Goal: Information Seeking & Learning: Learn about a topic

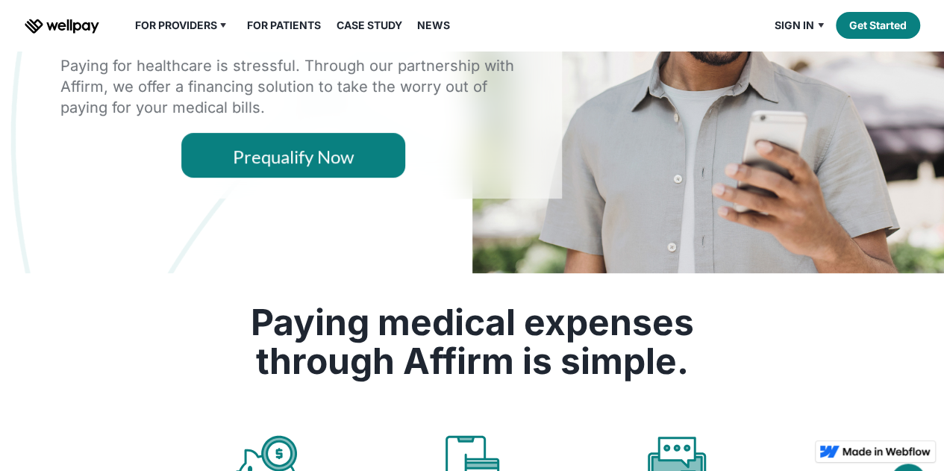
scroll to position [216, 0]
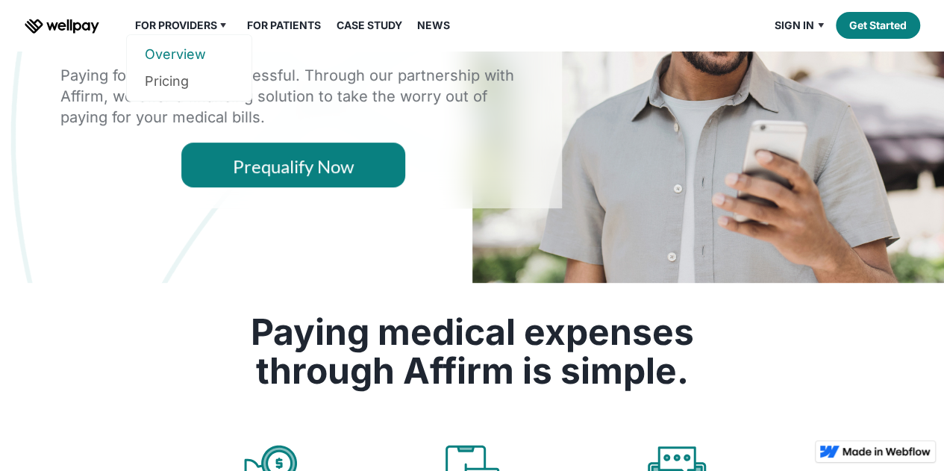
click at [182, 50] on link "Overview" at bounding box center [189, 54] width 89 height 27
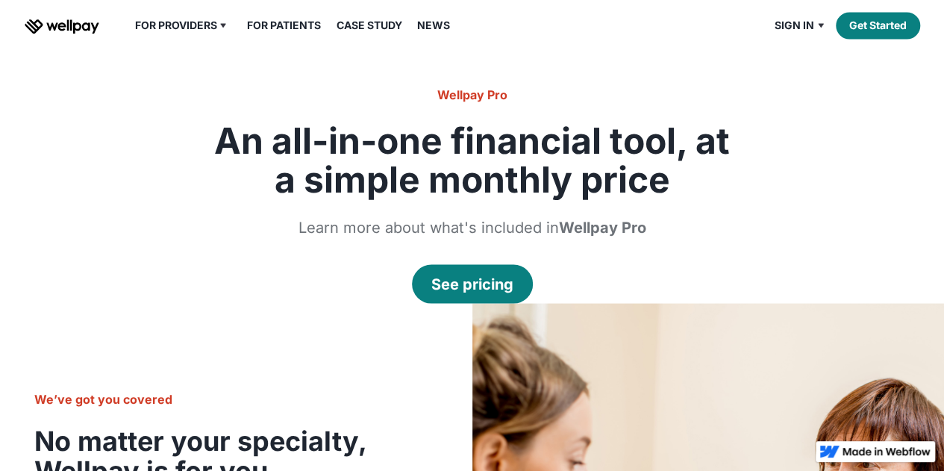
scroll to position [1372, 0]
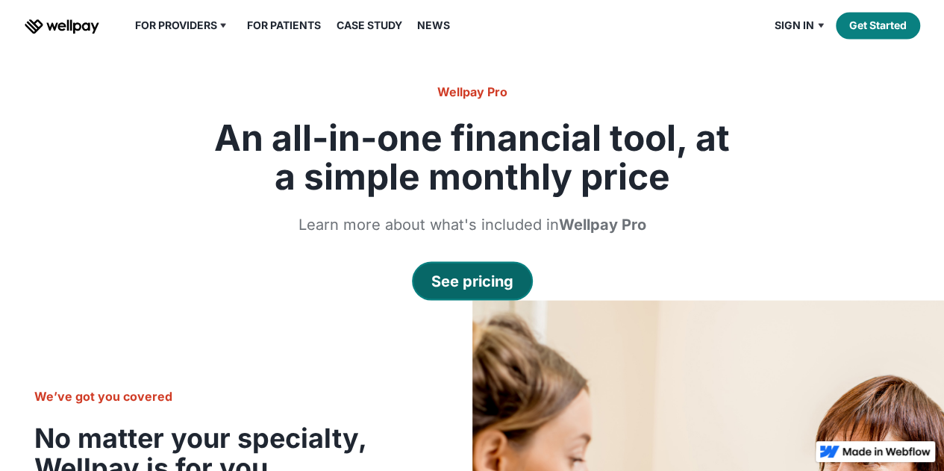
click at [472, 275] on div "See pricing" at bounding box center [472, 280] width 82 height 21
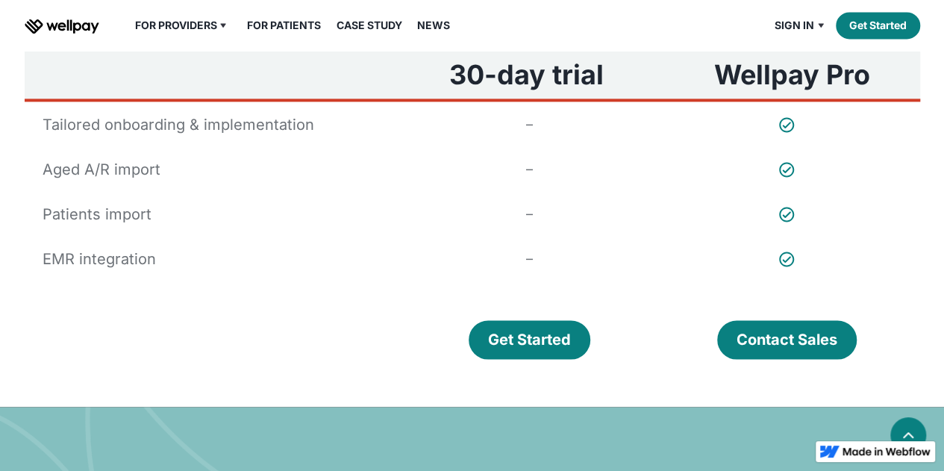
scroll to position [1060, 0]
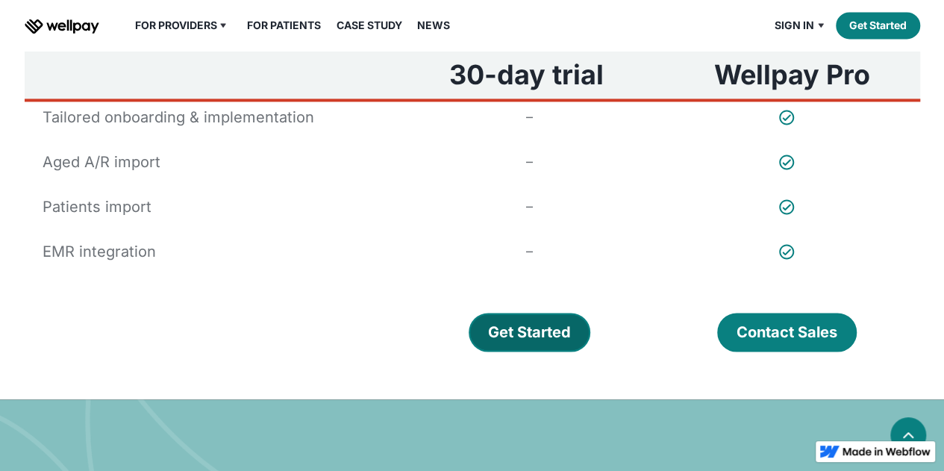
click at [536, 341] on div "Get Started" at bounding box center [529, 332] width 83 height 21
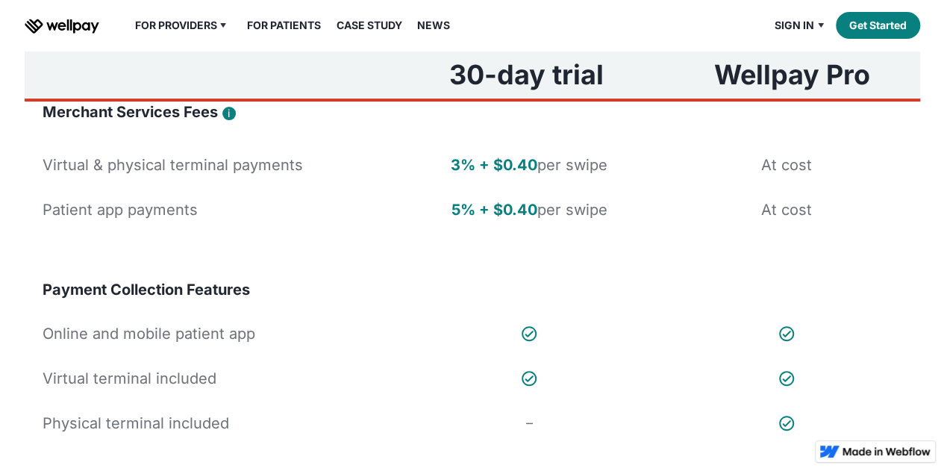
scroll to position [0, 0]
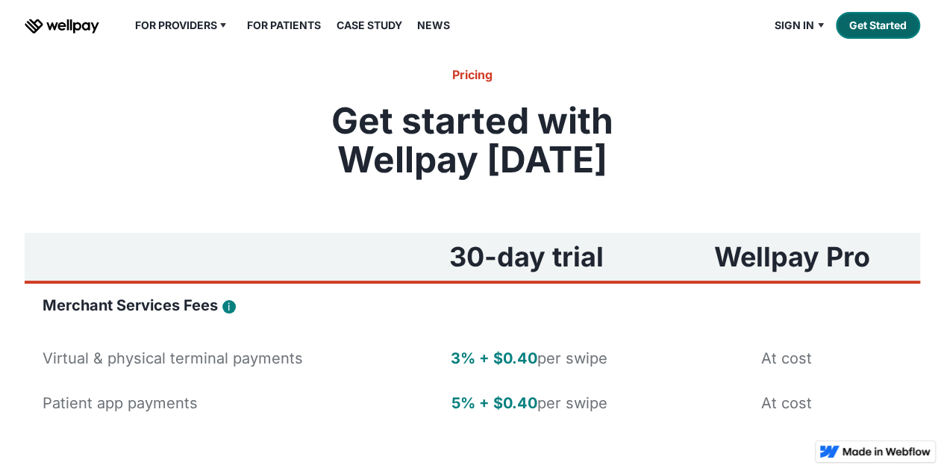
click at [872, 23] on link "Get Started" at bounding box center [878, 25] width 84 height 27
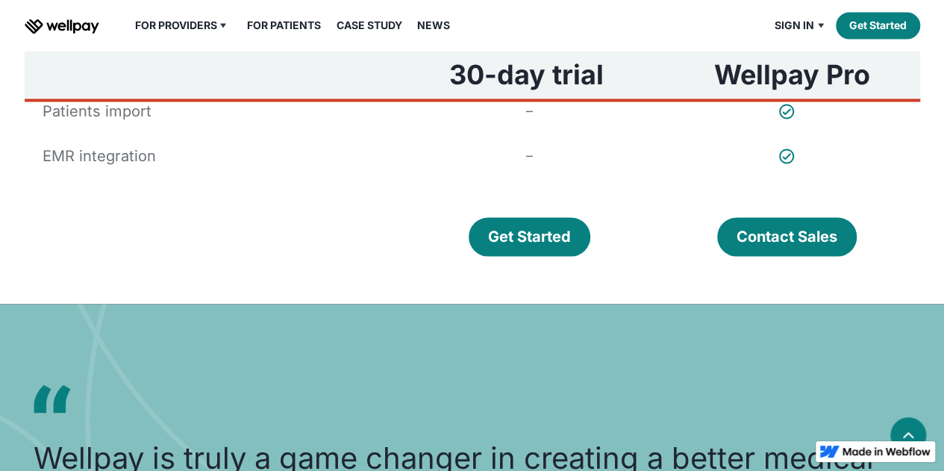
scroll to position [1157, 0]
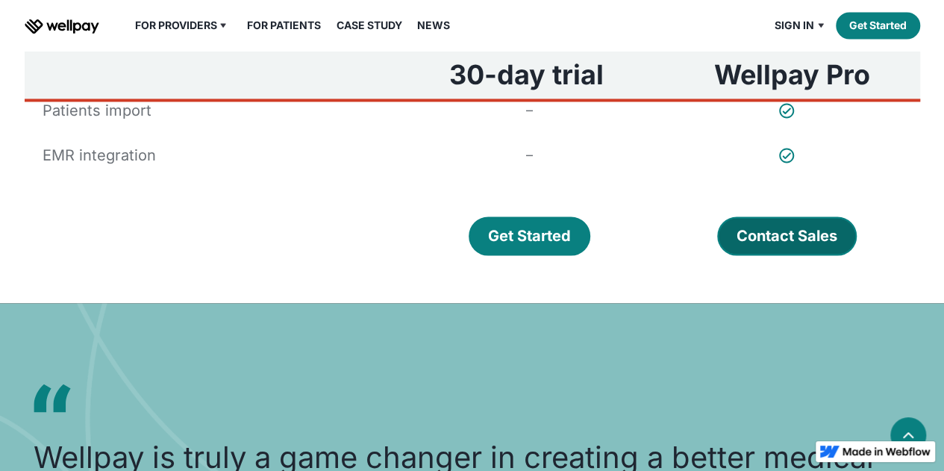
click at [762, 233] on div "Contact Sales" at bounding box center [787, 235] width 101 height 21
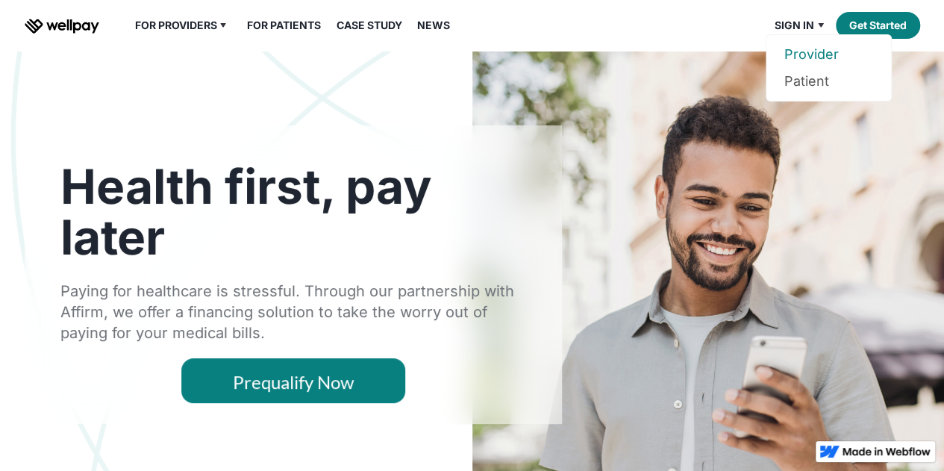
click at [813, 57] on link "Provider" at bounding box center [828, 54] width 89 height 27
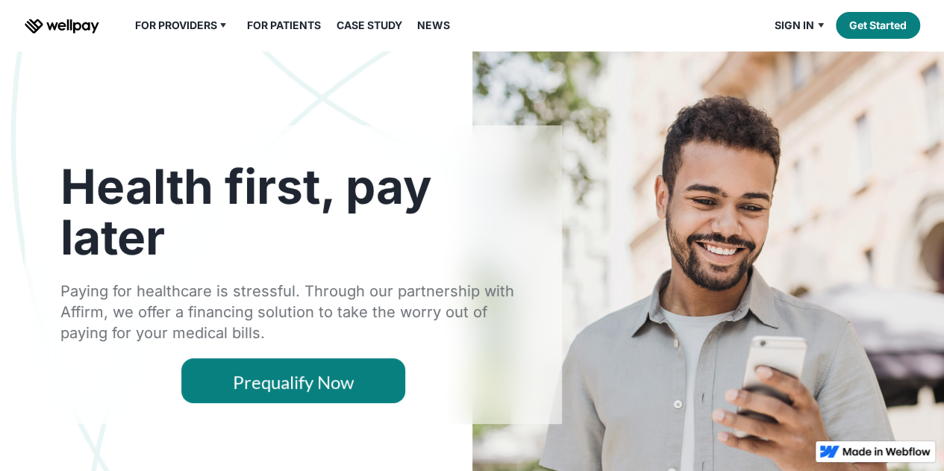
click at [370, 378] on link "Prequalify Now" at bounding box center [293, 380] width 224 height 45
click at [371, 379] on link "Prequalify Now" at bounding box center [293, 380] width 224 height 45
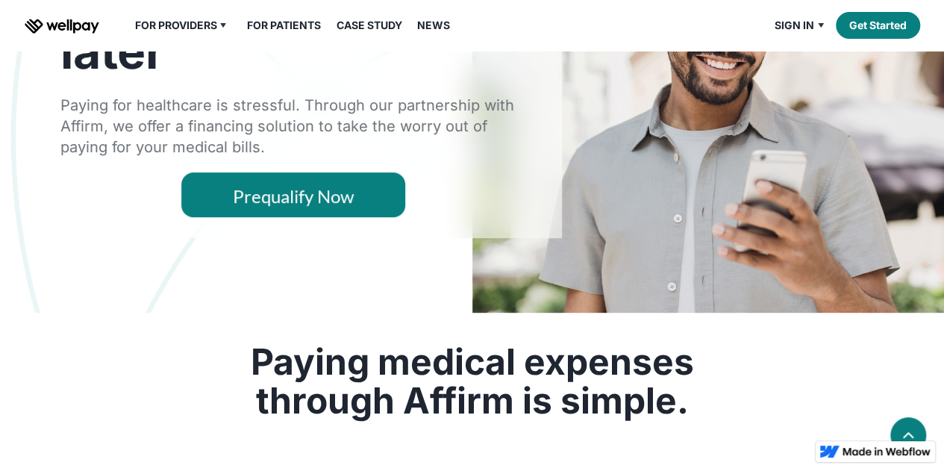
scroll to position [155, 0]
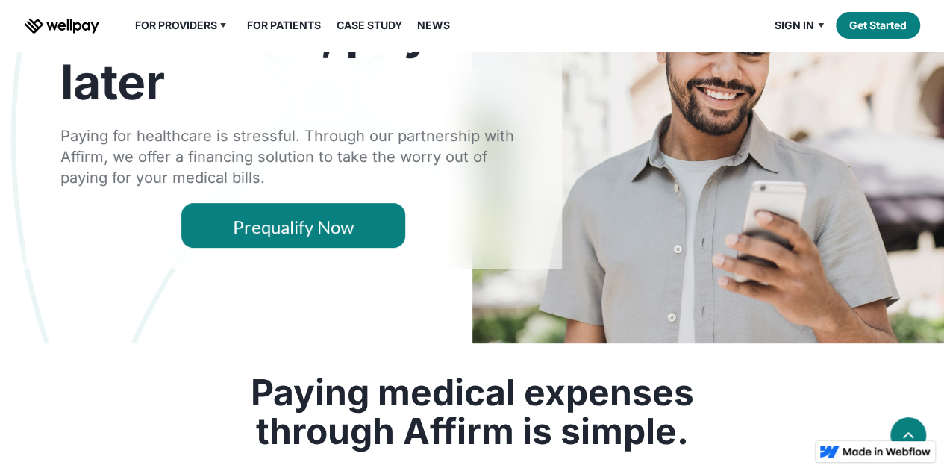
click at [347, 249] on div "Health first, pay later Paying for healthcare is stressful. Through our partner…" at bounding box center [293, 119] width 537 height 299
click at [343, 235] on link "Prequalify Now" at bounding box center [293, 225] width 224 height 45
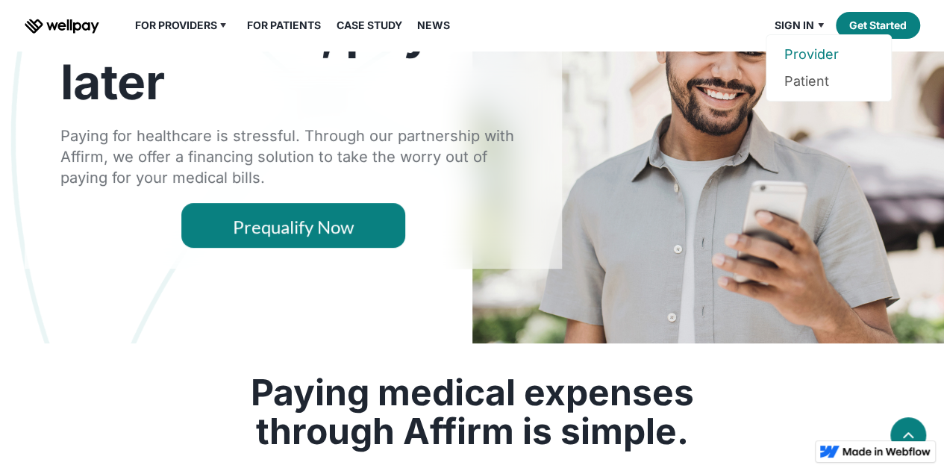
click at [812, 49] on link "Provider" at bounding box center [828, 54] width 89 height 27
